Goal: Task Accomplishment & Management: Manage account settings

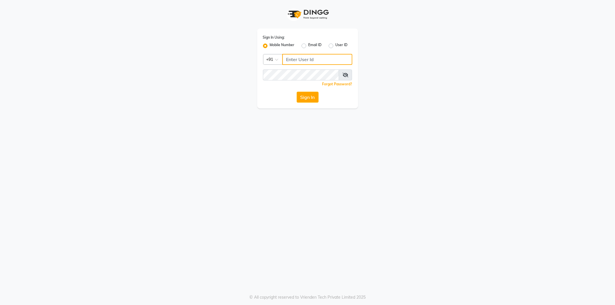
click at [299, 59] on input "Username" at bounding box center [317, 59] width 70 height 11
type input "9552287285"
click at [303, 97] on button "Sign In" at bounding box center [308, 97] width 22 height 11
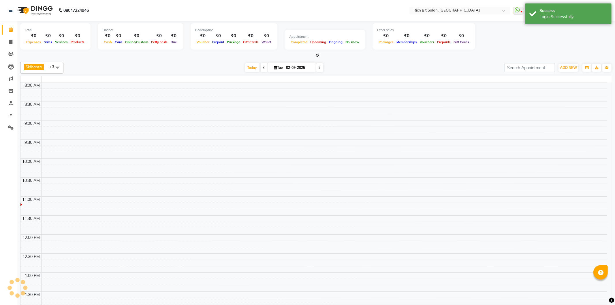
select select "en"
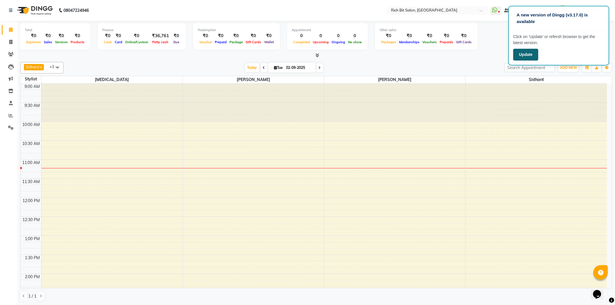
click at [529, 54] on button "Update" at bounding box center [525, 55] width 25 height 12
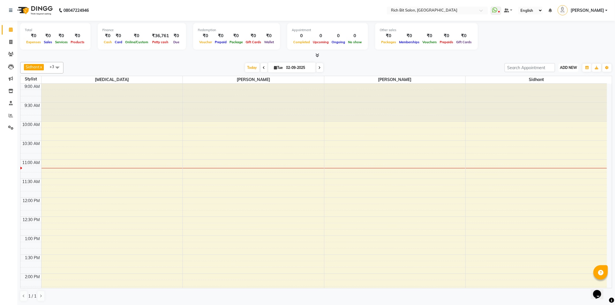
click at [567, 68] on span "ADD NEW" at bounding box center [568, 67] width 17 height 4
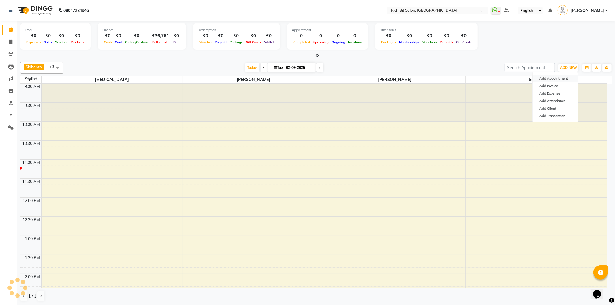
click at [552, 77] on button "Add Appointment" at bounding box center [556, 79] width 46 height 8
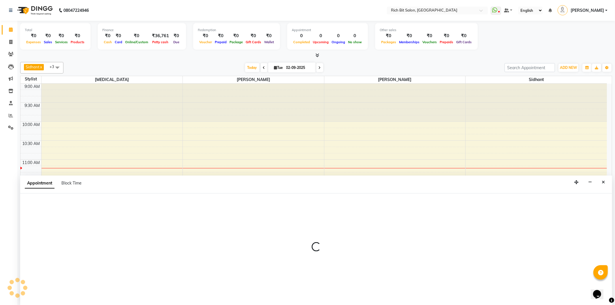
select select "tentative"
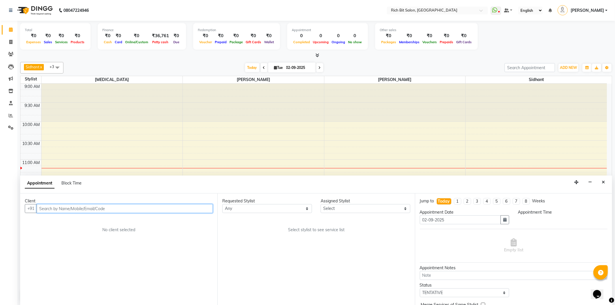
select select "600"
click at [84, 213] on input "text" at bounding box center [125, 208] width 176 height 9
click at [77, 220] on ngb-highlight "77******26" at bounding box center [70, 221] width 24 height 6
click at [162, 208] on input "77******26" at bounding box center [125, 208] width 176 height 9
type input "7"
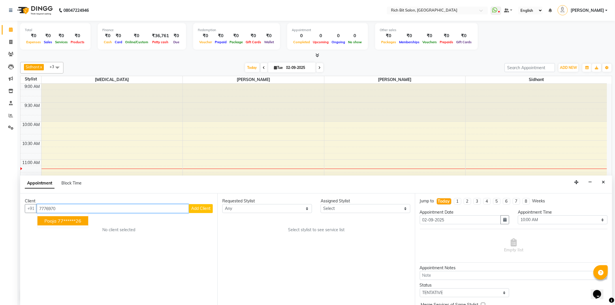
click at [69, 222] on ngb-highlight "77******26" at bounding box center [70, 221] width 24 height 6
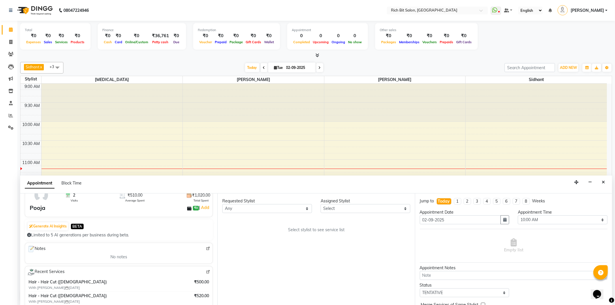
scroll to position [64, 0]
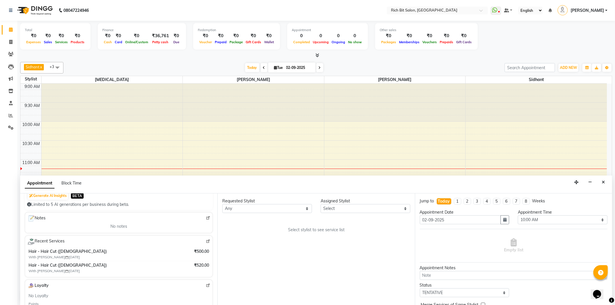
type input "77******26"
click at [248, 209] on select "Any [PERSON_NAME] [MEDICAL_DATA][PERSON_NAME] [PERSON_NAME] [PERSON_NAME]" at bounding box center [267, 208] width 90 height 9
select select "8677"
click at [222, 204] on select "Any [PERSON_NAME] [MEDICAL_DATA][PERSON_NAME] [PERSON_NAME] [PERSON_NAME]" at bounding box center [267, 208] width 90 height 9
select select "8677"
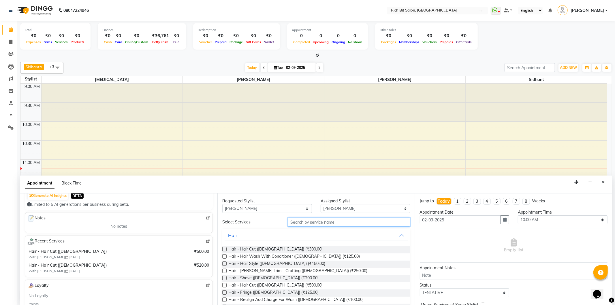
click at [308, 223] on input "text" at bounding box center [349, 222] width 122 height 9
type input "g"
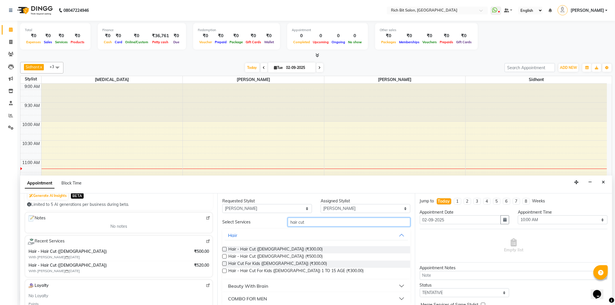
type input "hair cut"
click at [225, 256] on label at bounding box center [224, 256] width 4 height 4
click at [225, 256] on input "checkbox" at bounding box center [224, 257] width 4 height 4
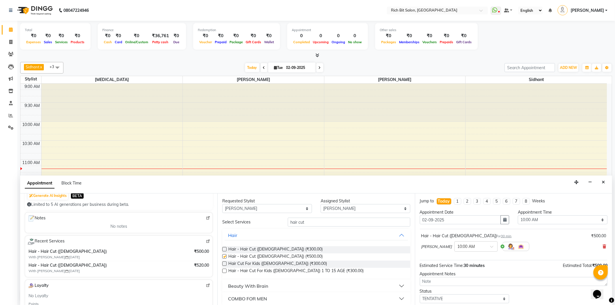
checkbox input "false"
click at [529, 215] on div "Appointment Time" at bounding box center [563, 212] width 90 height 6
click at [530, 217] on select "Select 10:00 AM 10:15 AM 10:30 AM 10:45 AM 11:00 AM 11:15 AM 11:30 AM 11:45 AM …" at bounding box center [563, 219] width 90 height 9
click at [518, 215] on select "Select 10:00 AM 10:15 AM 10:30 AM 10:45 AM 11:00 AM 11:15 AM 11:30 AM 11:45 AM …" at bounding box center [563, 219] width 90 height 9
click at [304, 223] on input "hair cut" at bounding box center [349, 222] width 122 height 9
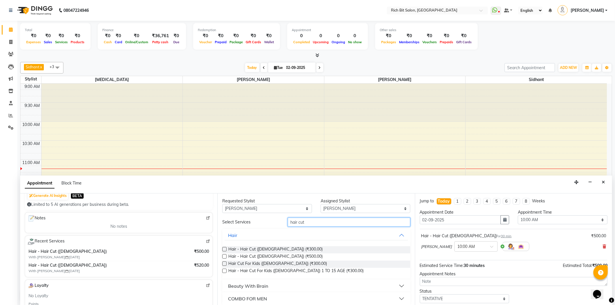
click at [304, 223] on input "hair cut" at bounding box center [349, 222] width 122 height 9
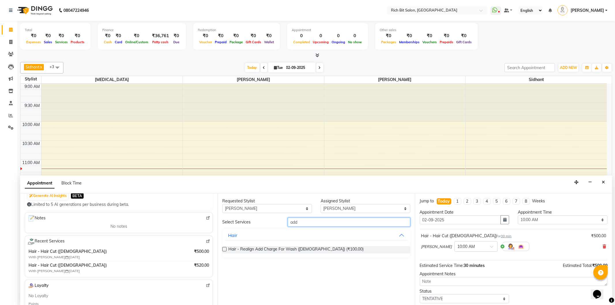
click at [323, 222] on input "add" at bounding box center [349, 222] width 122 height 9
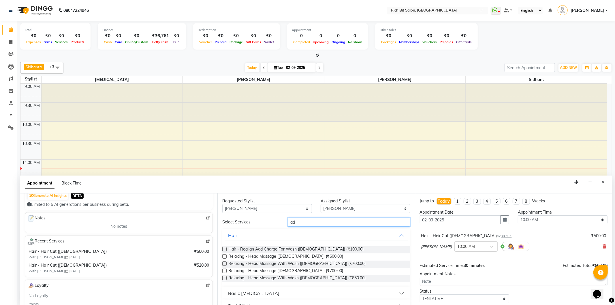
type input "ad"
click at [224, 249] on label at bounding box center [224, 249] width 4 height 4
click at [224, 249] on input "checkbox" at bounding box center [224, 250] width 4 height 4
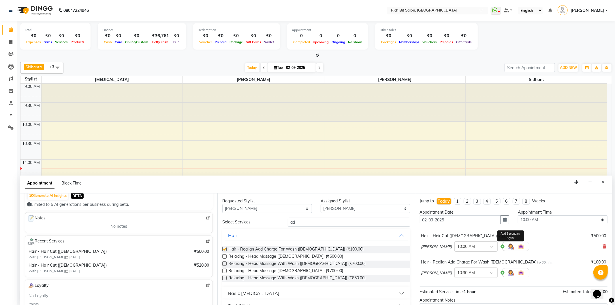
checkbox input "false"
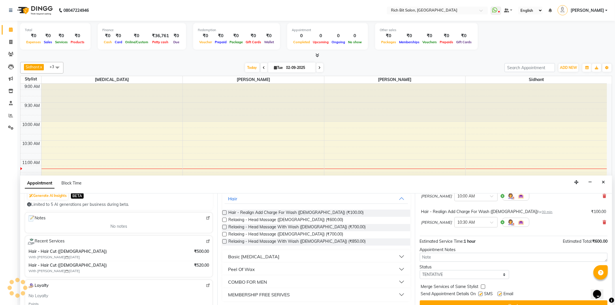
scroll to position [61, 0]
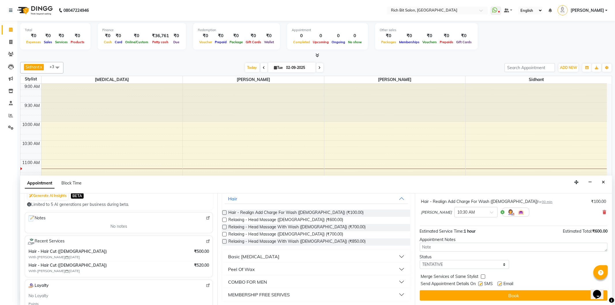
click at [481, 289] on div "Jump to [DATE] 1 2 3 4 5 6 7 8 Weeks Appointment Date [DATE] Appointment Time S…" at bounding box center [513, 250] width 197 height 112
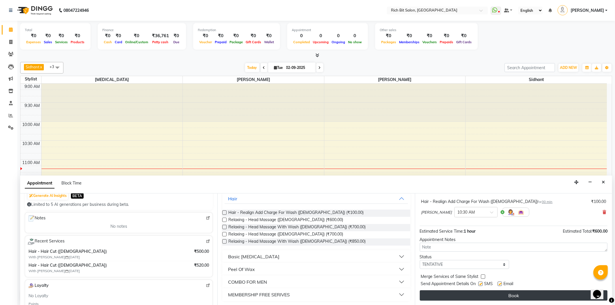
click at [480, 291] on button "Book" at bounding box center [514, 295] width 188 height 10
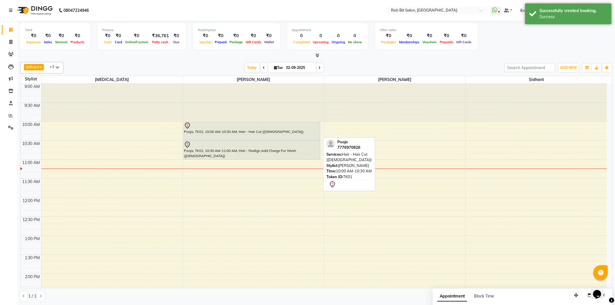
click at [249, 137] on div "Pooja, TK01, 10:00 AM-10:30 AM, Hair - Hair Cut ([DEMOGRAPHIC_DATA])" at bounding box center [252, 131] width 136 height 18
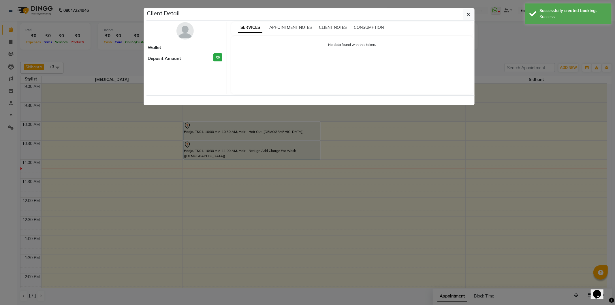
select select "7"
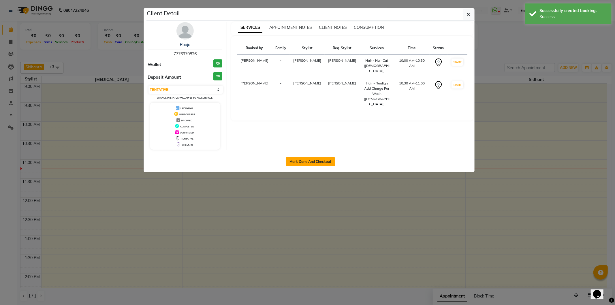
click at [324, 163] on button "Mark Done And Checkout" at bounding box center [310, 161] width 49 height 9
select select "609"
select select "service"
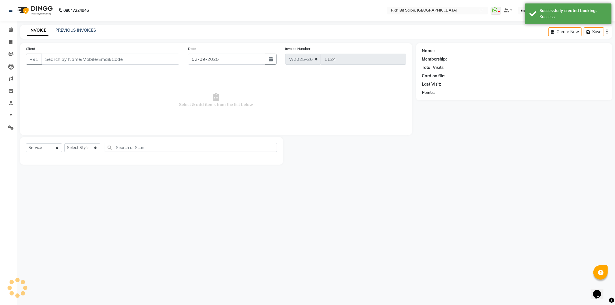
type input "77******26"
select select "8677"
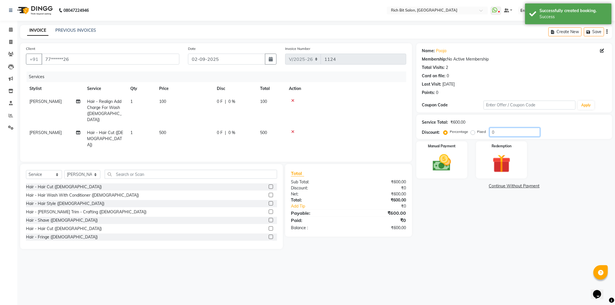
click at [514, 132] on input "0" at bounding box center [515, 132] width 50 height 9
click at [514, 132] on input "02" at bounding box center [515, 132] width 50 height 9
click at [510, 133] on input "100" at bounding box center [515, 132] width 50 height 9
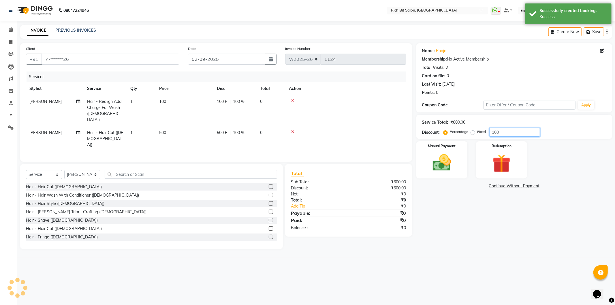
click at [511, 133] on input "100" at bounding box center [515, 132] width 50 height 9
type input "100"
click at [237, 101] on span "100 %" at bounding box center [239, 102] width 12 height 6
select select "8677"
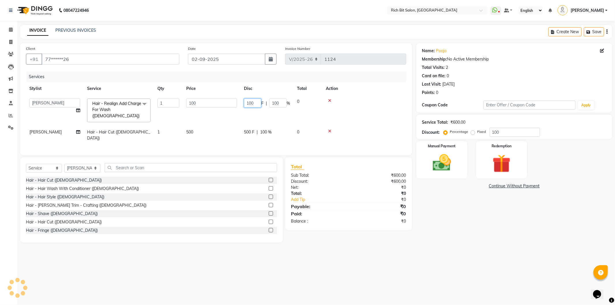
click at [250, 103] on input "100" at bounding box center [252, 103] width 17 height 9
click at [615, 47] on div "Name: Pooja Membership: No Active Membership Total Visits: 2 Card on file: 0 La…" at bounding box center [517, 142] width 200 height 199
